Goal: Answer question/provide support: Share knowledge or assist other users

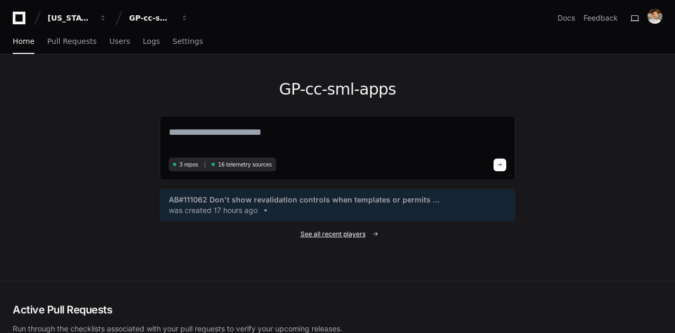
click at [327, 234] on span "See all recent players" at bounding box center [332, 234] width 65 height 8
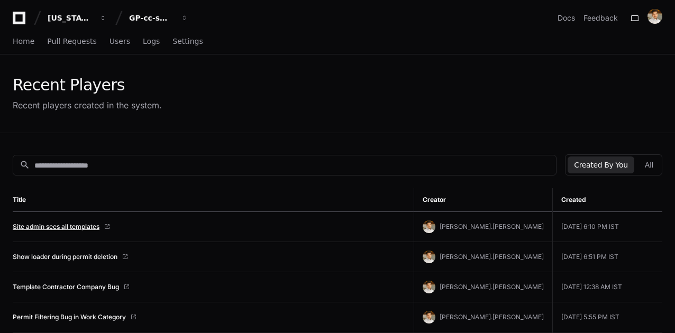
click at [82, 227] on link "Site admin sees all templates" at bounding box center [56, 227] width 87 height 8
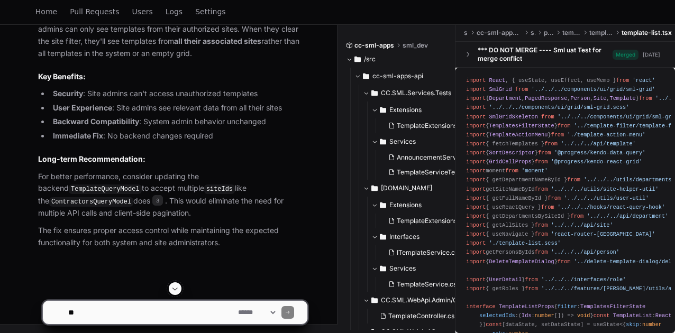
scroll to position [4745, 0]
click at [152, 309] on textarea at bounding box center [151, 312] width 170 height 23
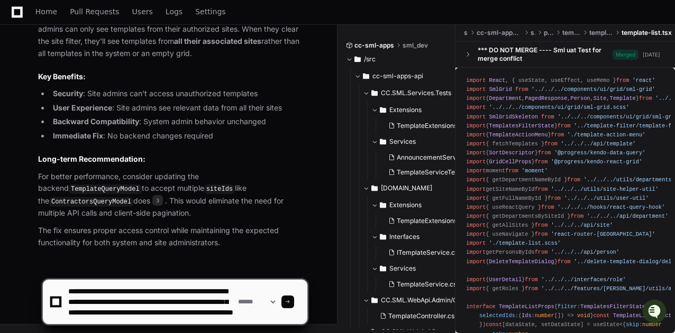
scroll to position [14, 0]
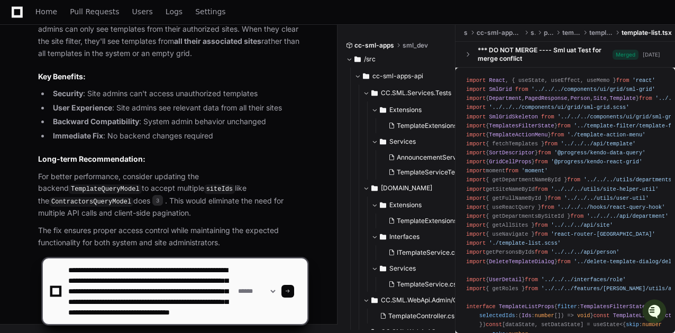
click at [165, 307] on textarea at bounding box center [151, 292] width 170 height 66
click at [170, 289] on textarea at bounding box center [151, 292] width 170 height 66
click at [121, 317] on textarea at bounding box center [151, 292] width 170 height 66
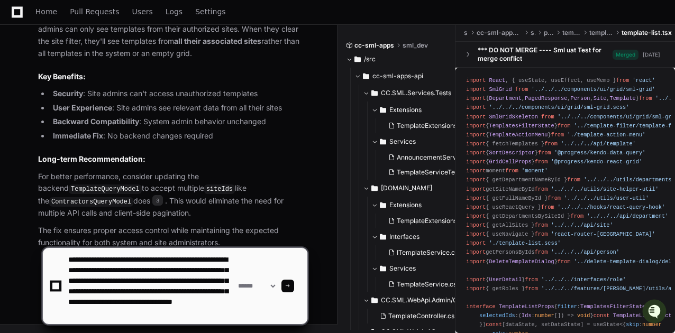
paste textarea "**********"
type textarea "**********"
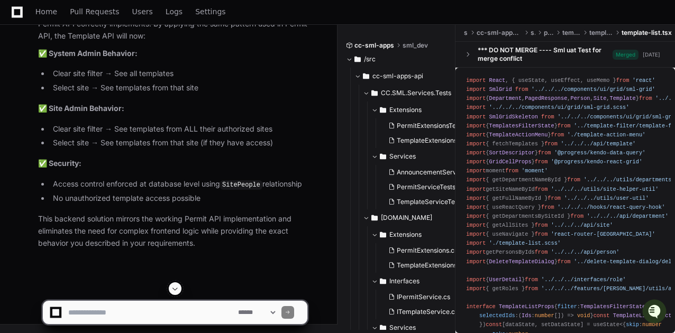
scroll to position [6609, 0]
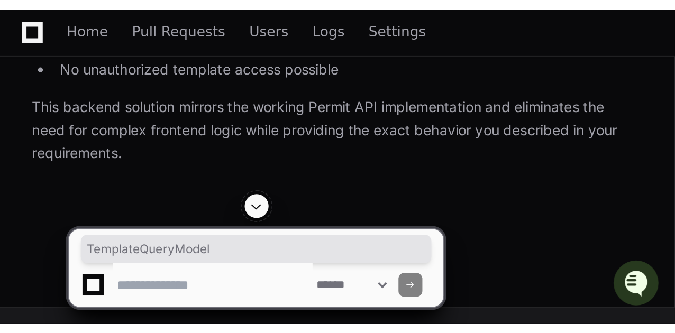
scroll to position [0, 0]
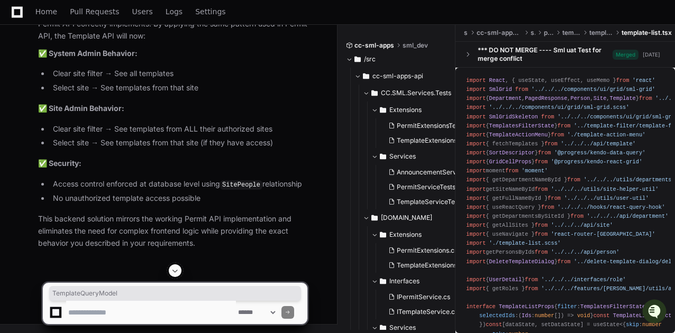
copy div "TemplateQueryModel"
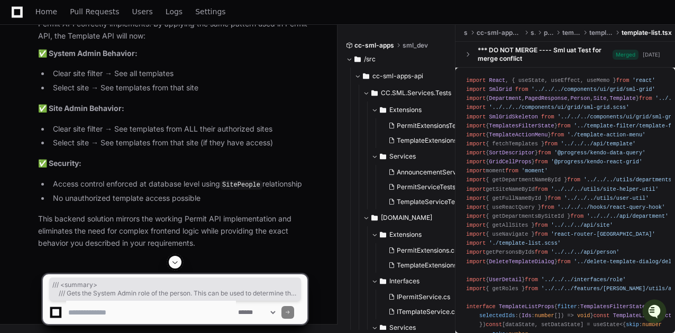
drag, startPoint x: 55, startPoint y: 131, endPoint x: 213, endPoint y: 208, distance: 175.8
copy div "/// <summary> /// Gets the System Admin role of the person. This can be used to…"
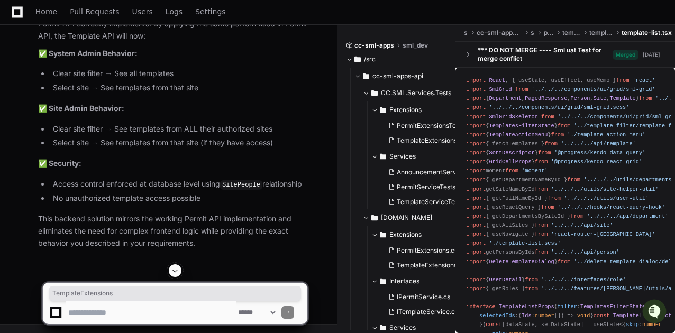
scroll to position [6021, 0]
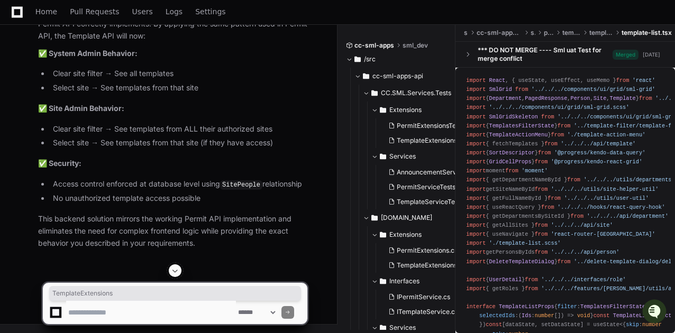
copy h3 "TemplateExtensions"
drag, startPoint x: 85, startPoint y: 171, endPoint x: 167, endPoint y: 175, distance: 81.5
copy span "IQueryable<Template> Filter"
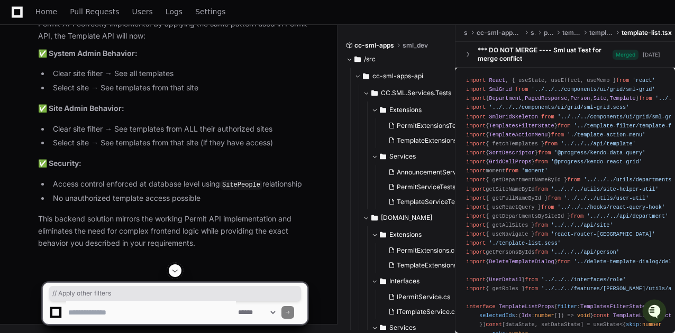
drag, startPoint x: 54, startPoint y: 163, endPoint x: 125, endPoint y: 164, distance: 70.9
copy div "// Apply other filters"
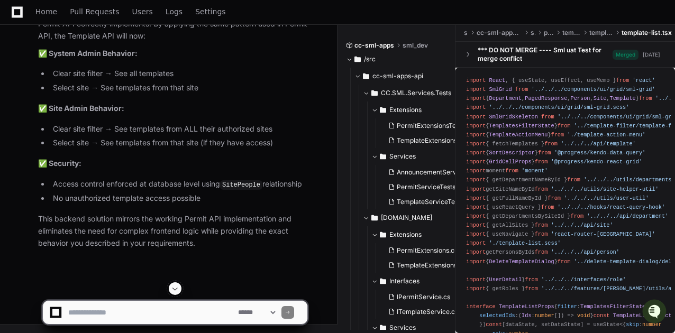
scroll to position [6256, 0]
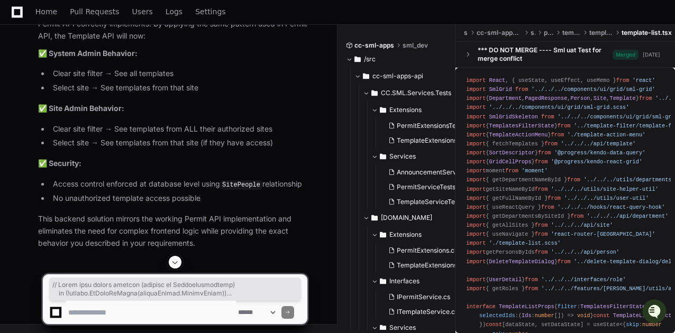
copy div "// Apply user access control (similar to PermitExtensions) if (! string .IsNull…"
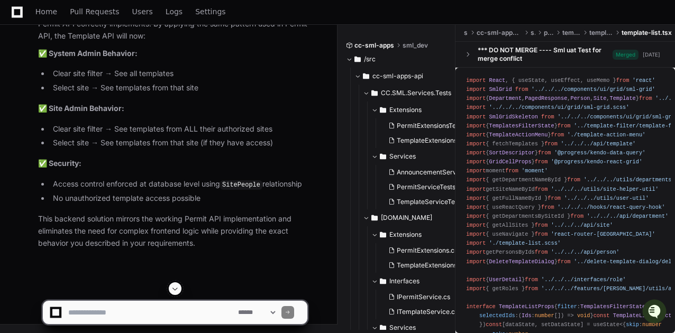
scroll to position [6609, 0]
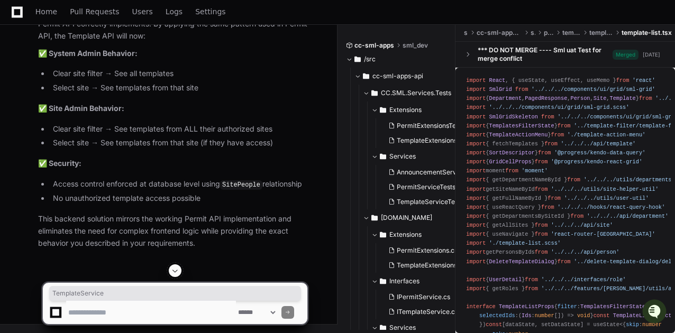
copy h3 "TemplateService"
drag, startPoint x: 83, startPoint y: 114, endPoint x: 234, endPoint y: 118, distance: 150.8
copy div "Task<Tuple<List<Template>, int >> GetTemplatesAsync"
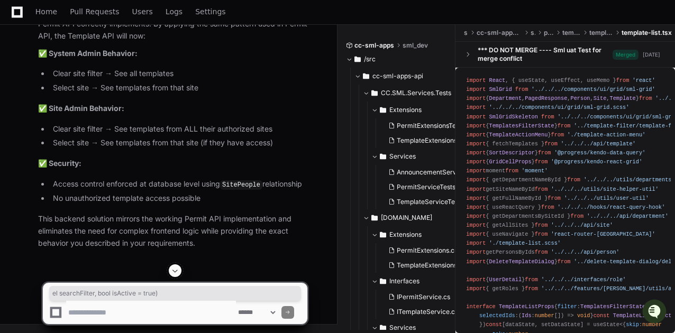
drag, startPoint x: 282, startPoint y: 115, endPoint x: 320, endPoint y: 114, distance: 37.6
drag, startPoint x: 165, startPoint y: 114, endPoint x: 25, endPoint y: 101, distance: 140.3
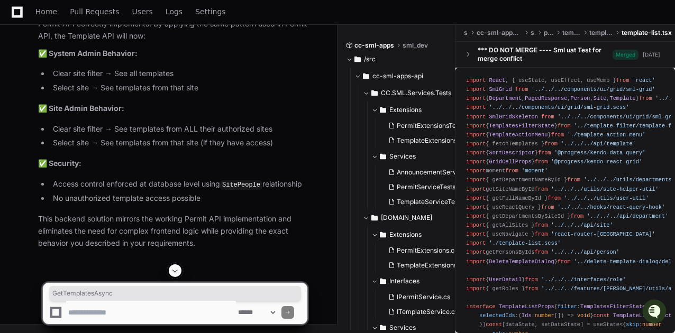
copy div "GetTemplatesAsync"
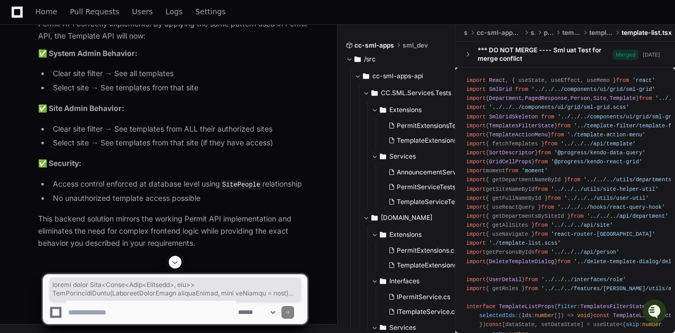
copy div "public async Task<Tuple<List<Template>, int >> GetTemplatesAsync(TemplateQueryM…"
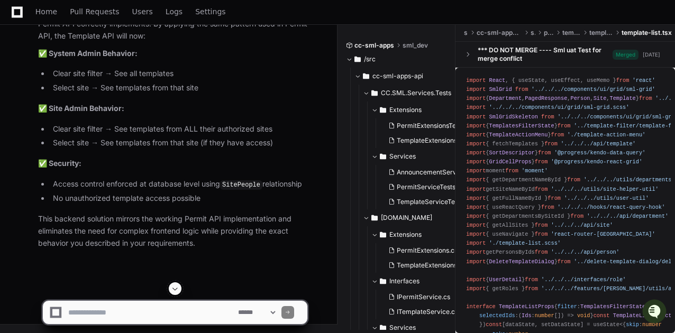
scroll to position [7079, 0]
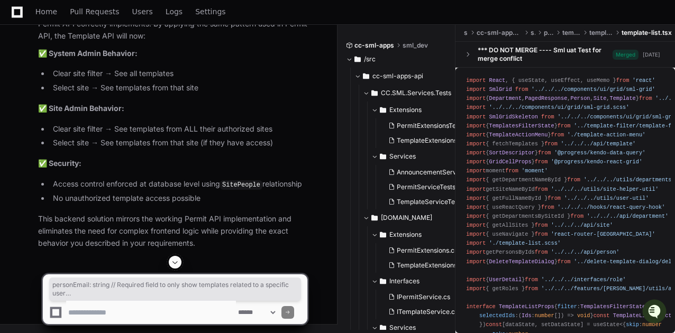
drag, startPoint x: 54, startPoint y: 186, endPoint x: 129, endPoint y: 196, distance: 75.3
click at [136, 305] on textarea at bounding box center [151, 312] width 170 height 23
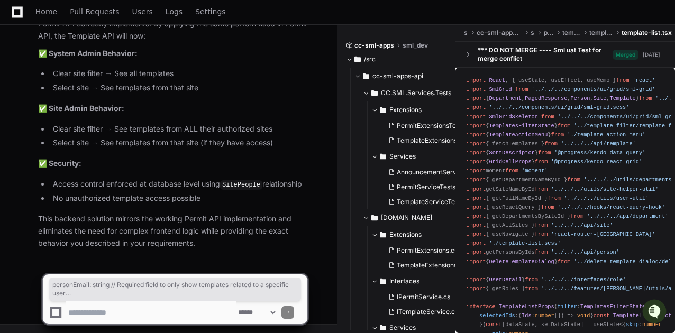
click at [151, 305] on textarea at bounding box center [151, 312] width 170 height 23
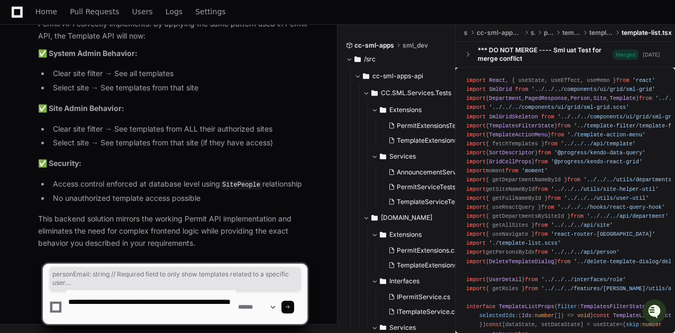
paste textarea "**********"
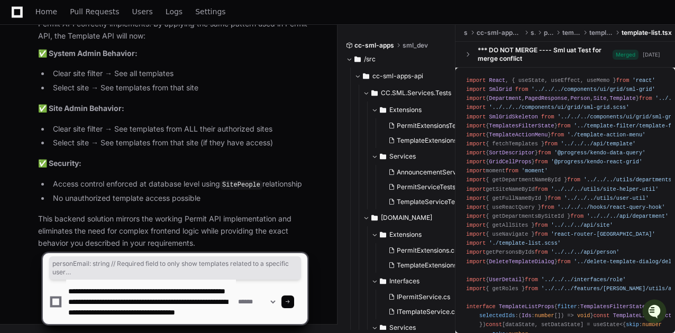
scroll to position [14, 0]
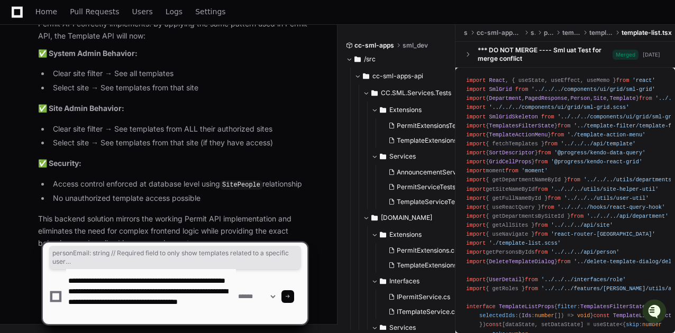
type textarea "**********"
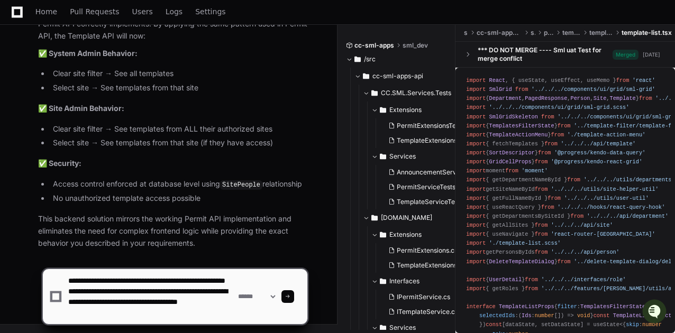
click at [294, 300] on div at bounding box center [287, 296] width 13 height 13
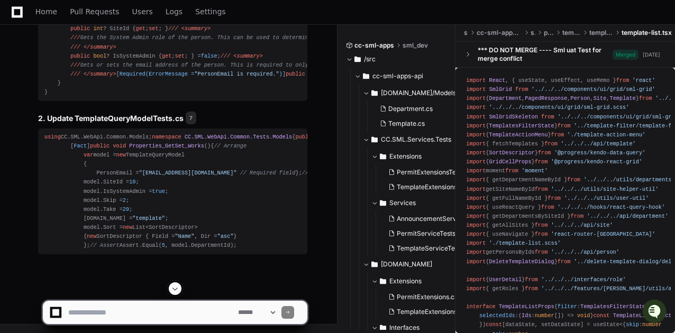
scroll to position [8100, 0]
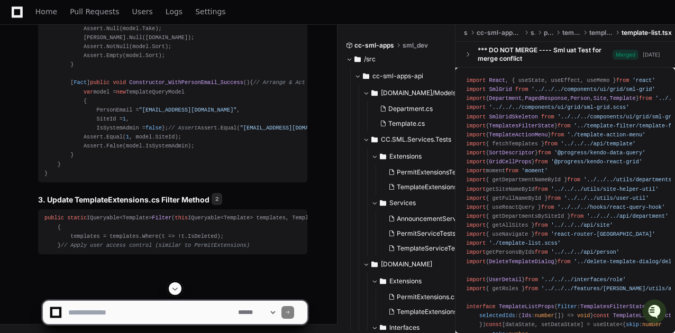
click at [178, 291] on span at bounding box center [175, 289] width 8 height 8
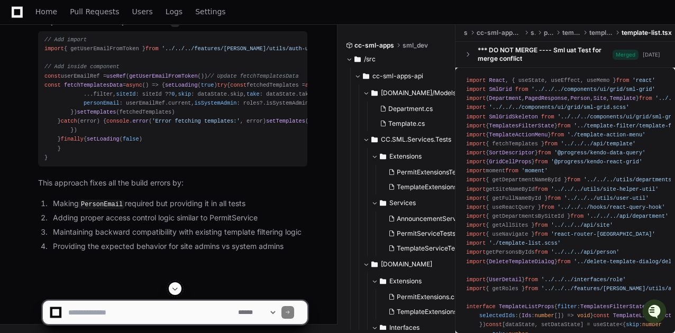
scroll to position [8432, 0]
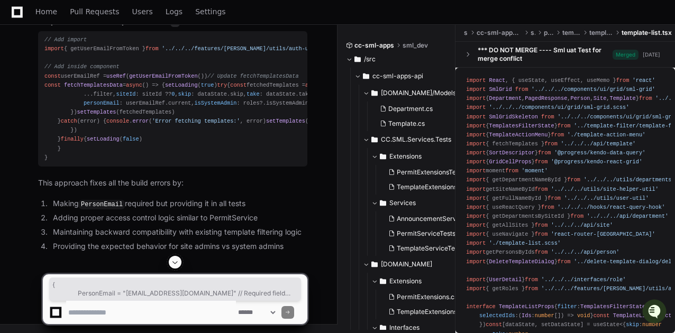
drag, startPoint x: 80, startPoint y: 109, endPoint x: 91, endPoint y: 127, distance: 21.1
drag, startPoint x: 77, startPoint y: 136, endPoint x: 208, endPoint y: 230, distance: 160.7
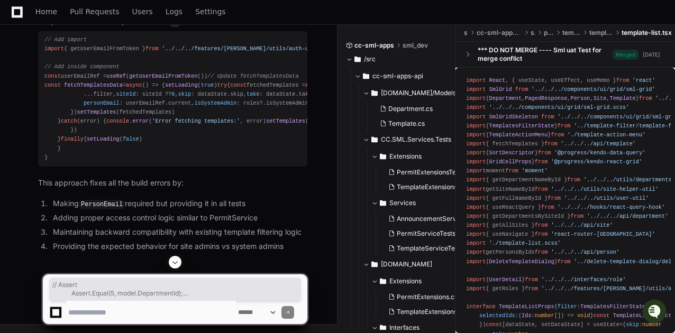
scroll to position [8784, 0]
drag, startPoint x: 78, startPoint y: 66, endPoint x: 92, endPoint y: 84, distance: 22.6
drag, startPoint x: 79, startPoint y: 102, endPoint x: 160, endPoint y: 182, distance: 114.1
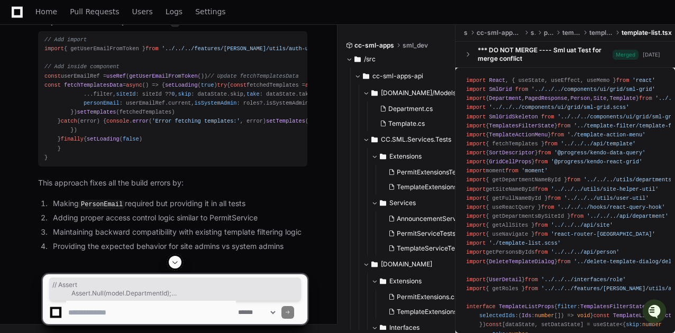
scroll to position [8902, 0]
drag, startPoint x: 67, startPoint y: 93, endPoint x: 116, endPoint y: 226, distance: 142.1
drag, startPoint x: 43, startPoint y: 55, endPoint x: 86, endPoint y: 168, distance: 120.5
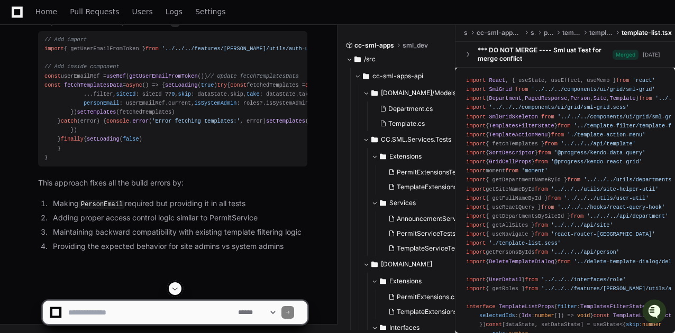
scroll to position [9725, 0]
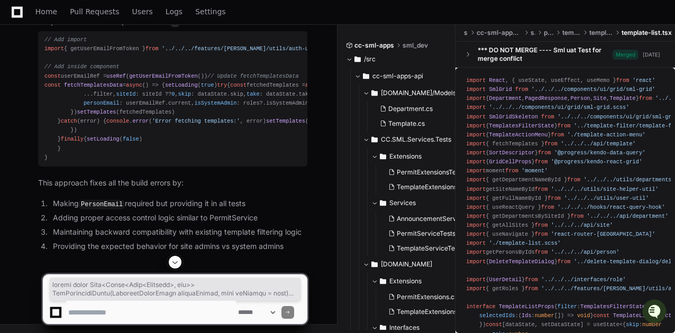
scroll to position [9985, 0]
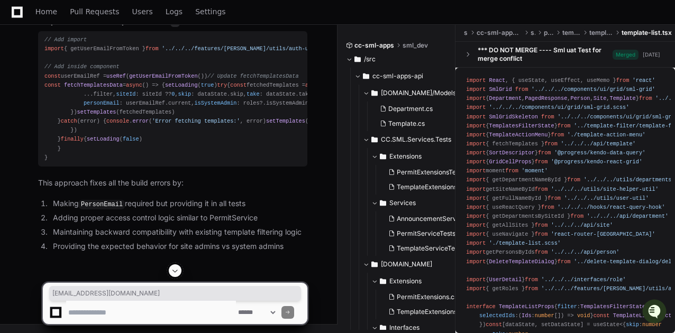
drag, startPoint x: 202, startPoint y: 93, endPoint x: 252, endPoint y: 96, distance: 49.8
click at [107, 314] on textarea at bounding box center [151, 312] width 170 height 23
click at [169, 313] on textarea at bounding box center [151, 312] width 170 height 23
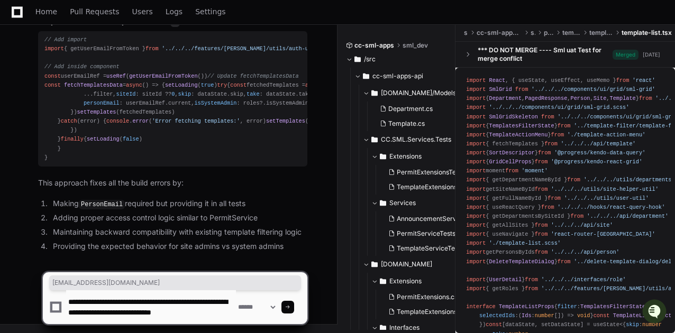
scroll to position [3, 0]
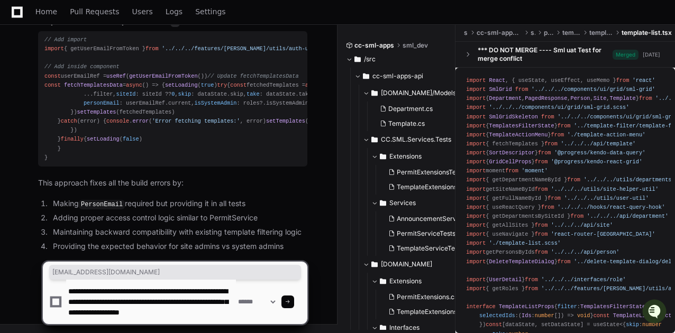
click at [138, 311] on textarea at bounding box center [151, 302] width 170 height 44
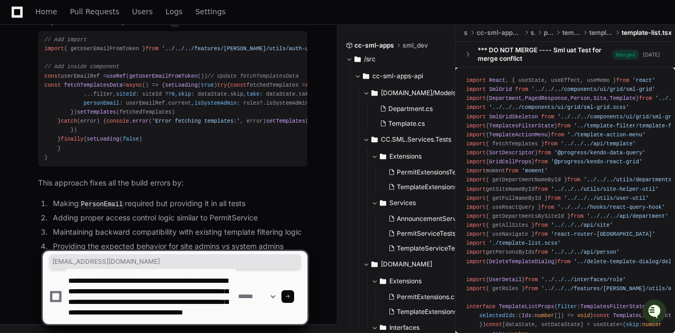
type textarea "**********"
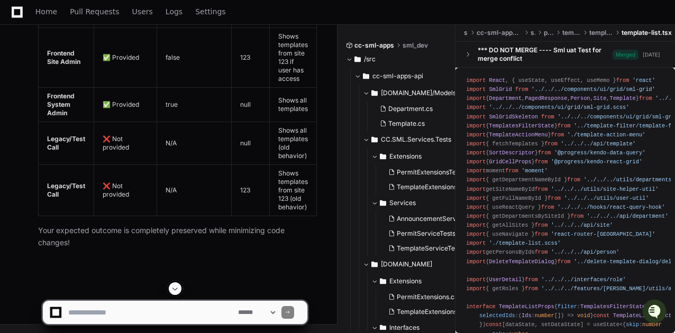
scroll to position [10997, 0]
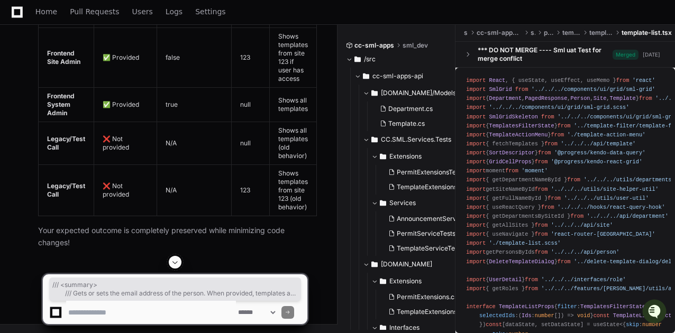
drag, startPoint x: 66, startPoint y: 193, endPoint x: 190, endPoint y: 228, distance: 129.8
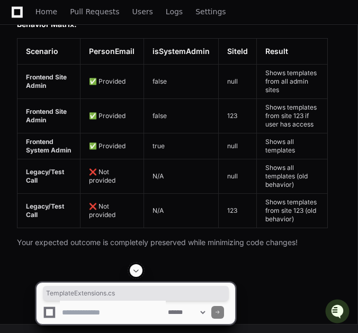
drag, startPoint x: 138, startPoint y: 139, endPoint x: 54, endPoint y: 144, distance: 83.7
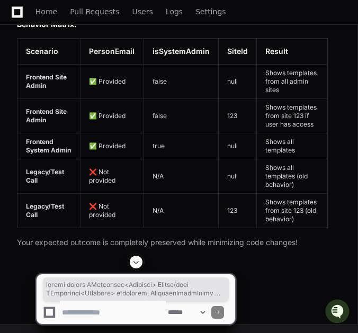
scroll to position [11467, 0]
drag, startPoint x: 24, startPoint y: 40, endPoint x: 60, endPoint y: 232, distance: 195.4
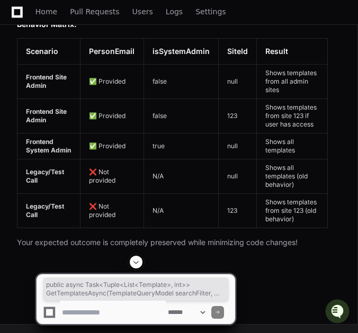
scroll to position [12407, 0]
drag, startPoint x: 33, startPoint y: 116, endPoint x: 266, endPoint y: 115, distance: 233.3
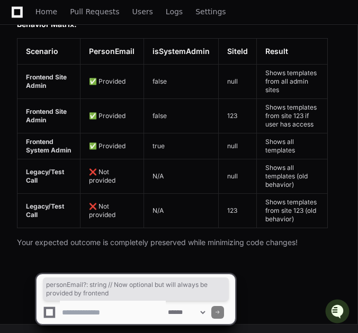
scroll to position [12662, 0]
click at [85, 317] on textarea at bounding box center [113, 311] width 106 height 23
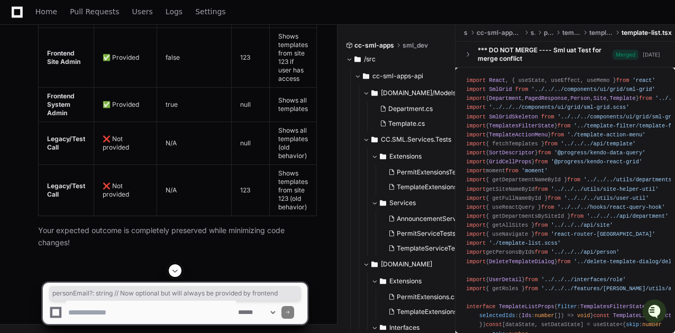
scroll to position [12918, 0]
click at [84, 312] on textarea at bounding box center [151, 312] width 170 height 23
paste textarea "**********"
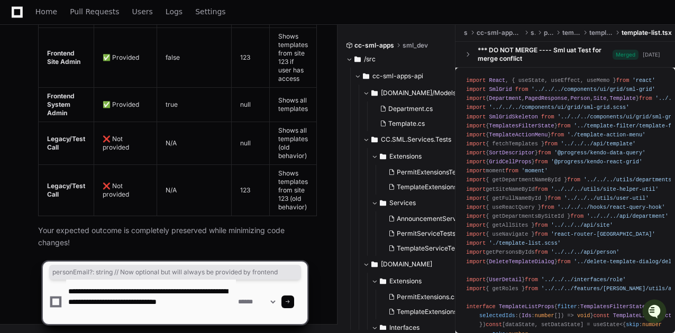
scroll to position [14, 0]
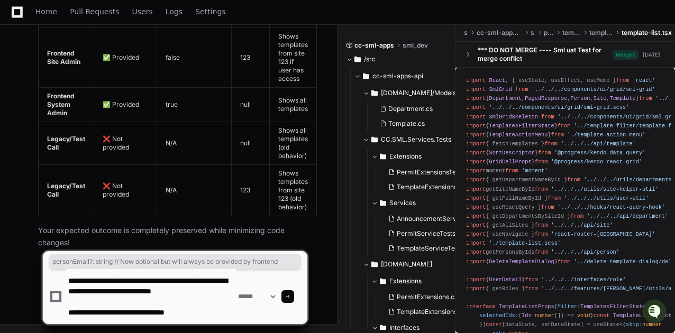
click at [199, 309] on textarea at bounding box center [151, 296] width 170 height 55
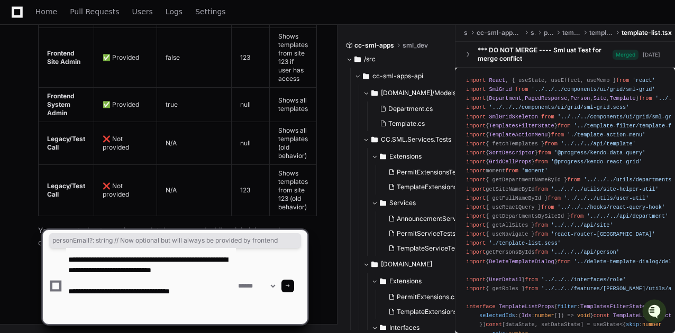
paste textarea "**********"
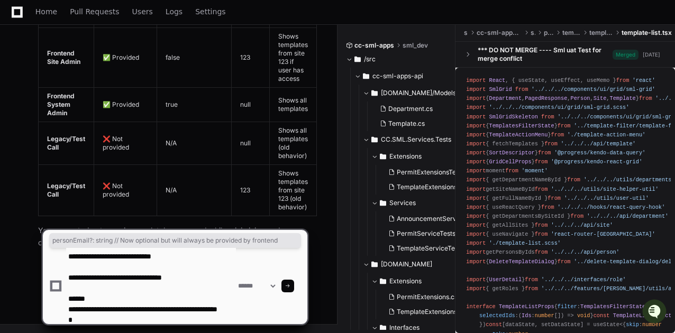
scroll to position [88, 0]
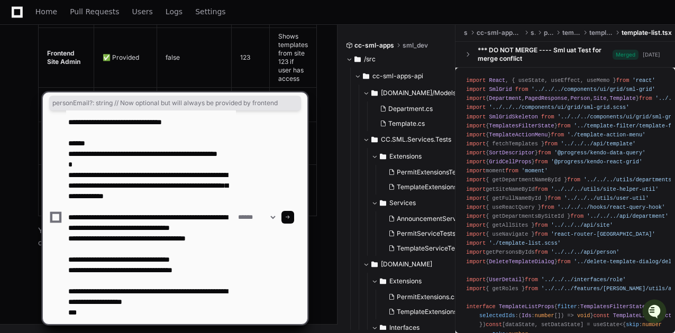
type textarea "**********"
click at [290, 217] on span at bounding box center [287, 217] width 5 height 5
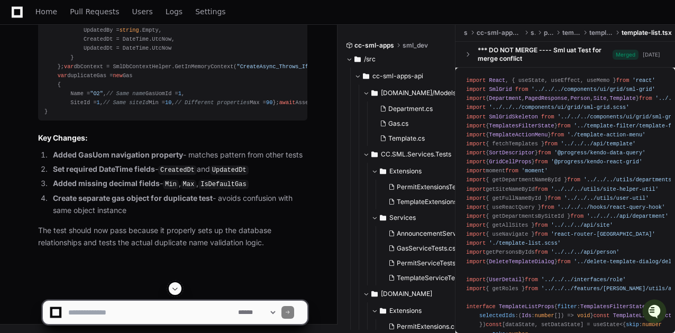
scroll to position [13849, 0]
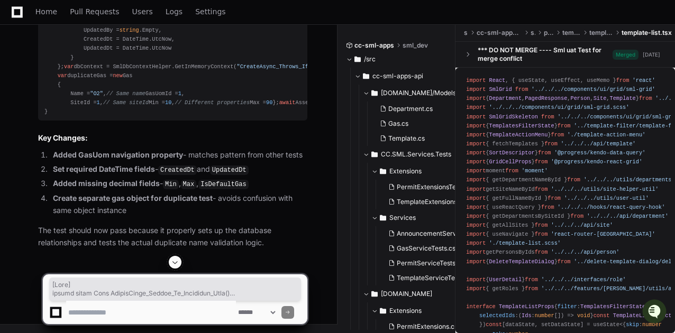
click at [104, 307] on textarea at bounding box center [151, 312] width 170 height 23
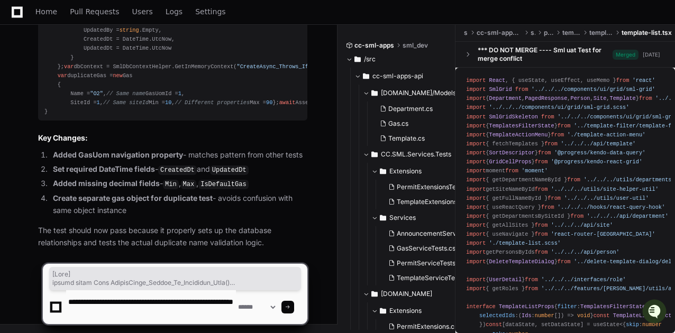
scroll to position [3, 0]
paste textarea "**********"
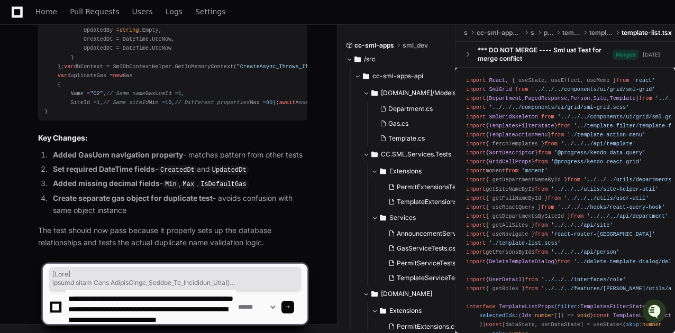
scroll to position [14, 0]
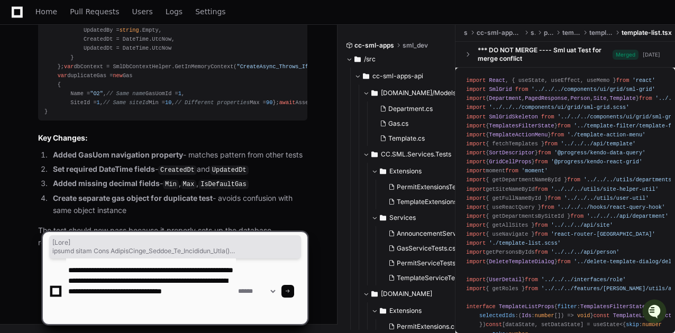
click at [83, 316] on textarea at bounding box center [151, 292] width 170 height 66
paste textarea "**********"
type textarea "**********"
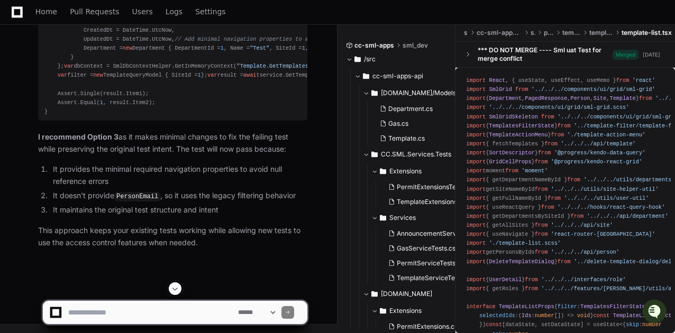
scroll to position [16037, 0]
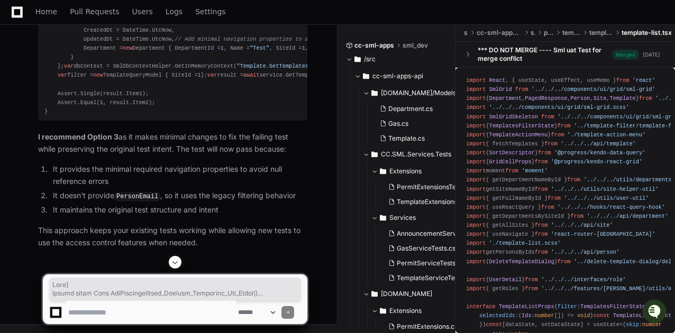
scroll to position [18365, 0]
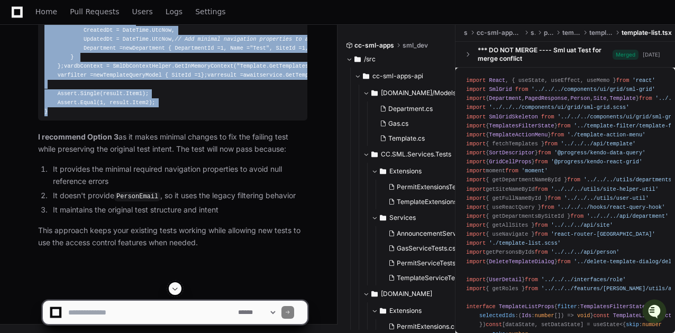
click at [53, 116] on div "[ Fact ] public async Task GetTemplatesAsync_Returns_Templates_And_Count () { v…" at bounding box center [172, 7] width 257 height 217
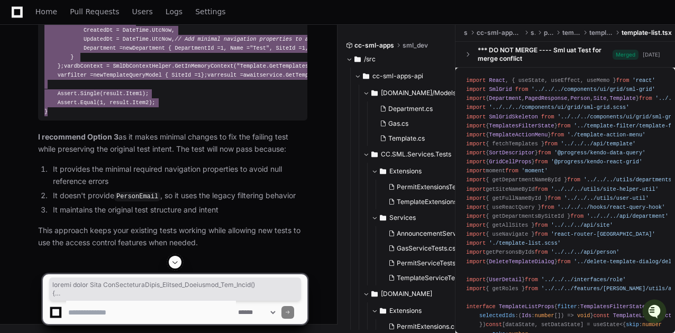
scroll to position [18717, 0]
